Goal: Information Seeking & Learning: Learn about a topic

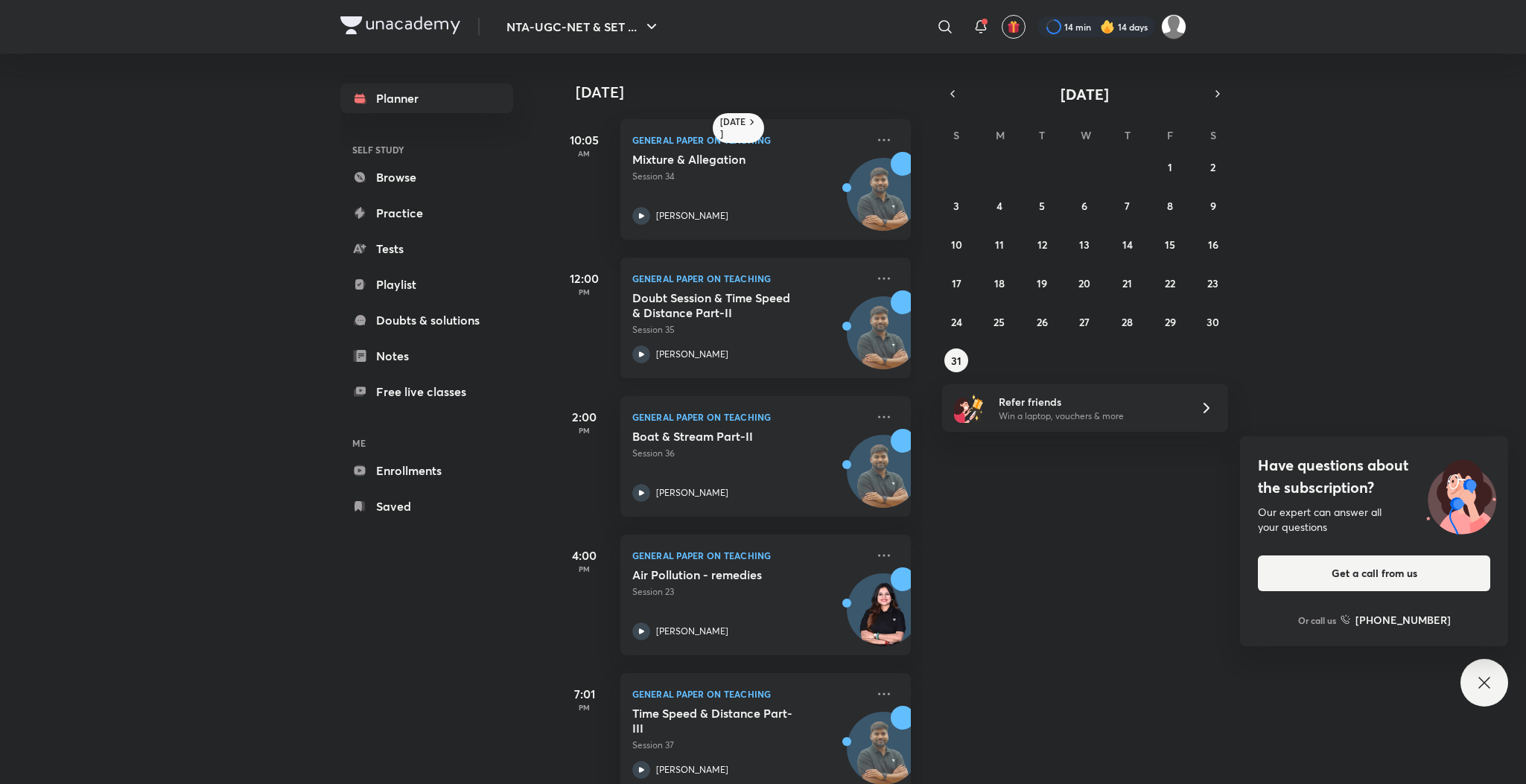
click at [642, 354] on icon at bounding box center [641, 354] width 5 height 5
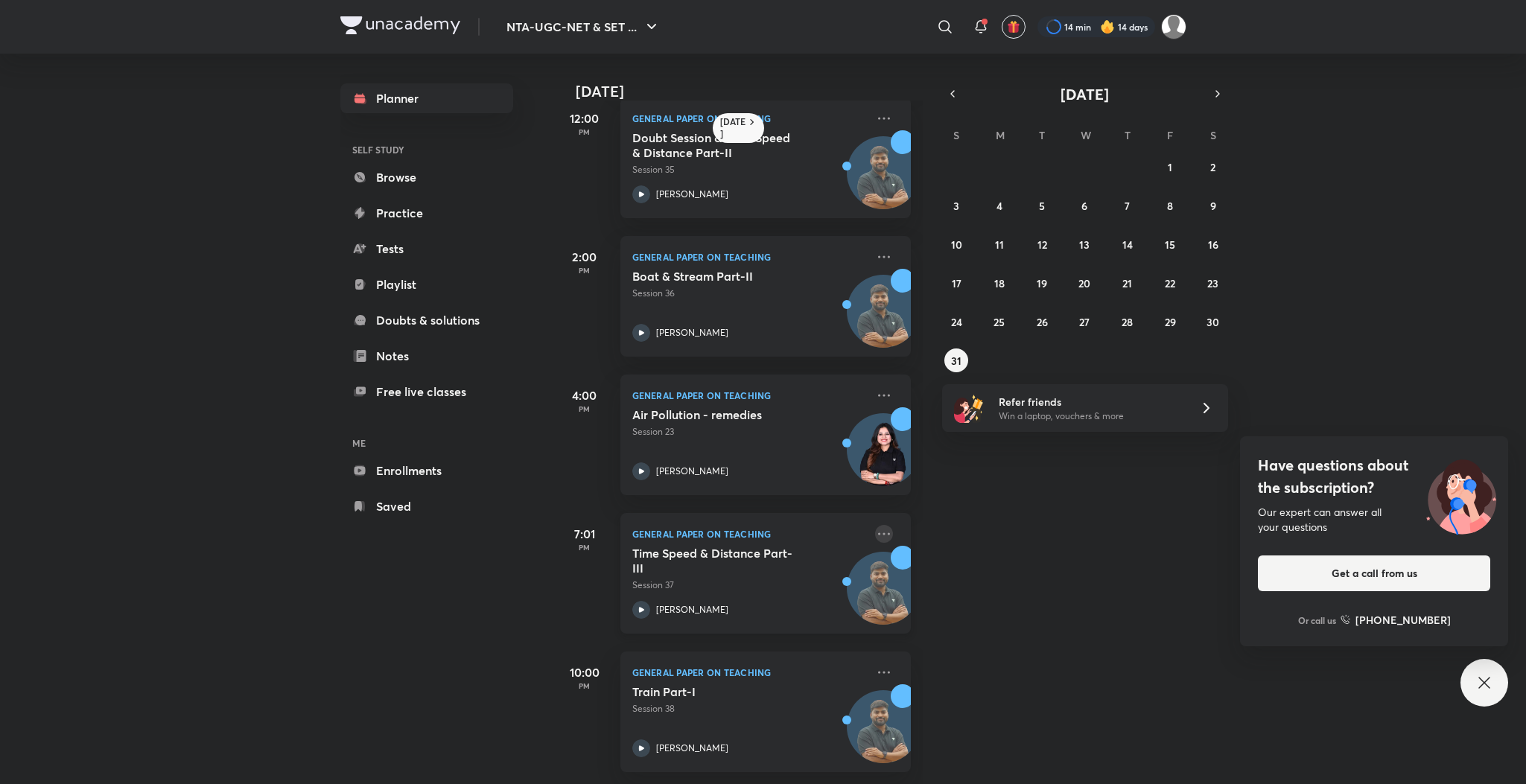
click at [875, 525] on icon at bounding box center [884, 534] width 18 height 18
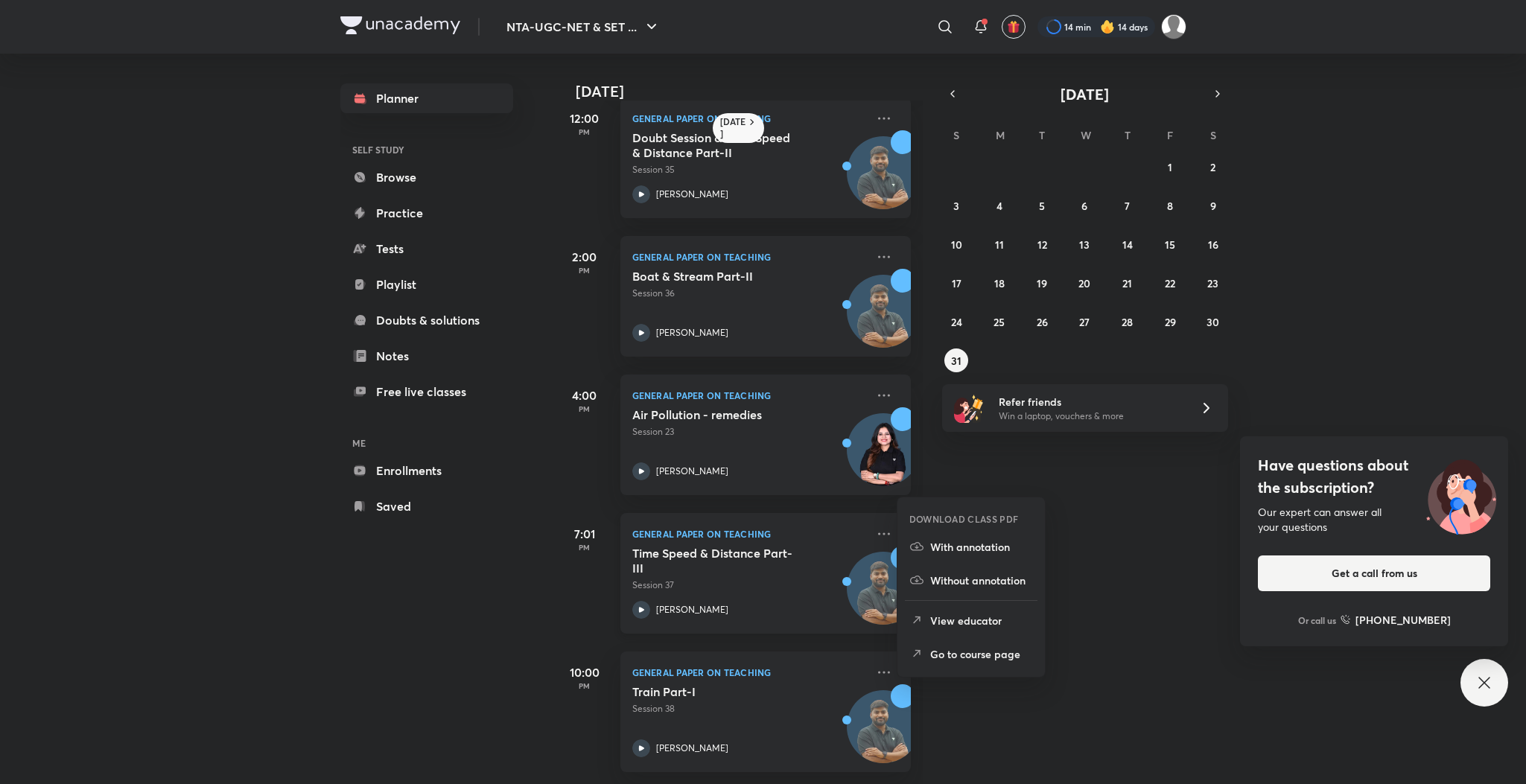
click at [754, 561] on div "Time Speed & Distance Part-III Session 37" at bounding box center [749, 568] width 234 height 46
